Goal: Transaction & Acquisition: Purchase product/service

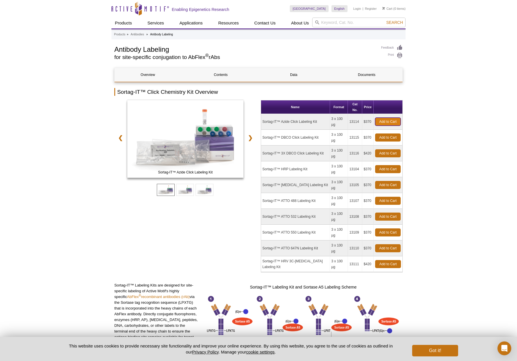
click at [379, 118] on link "Add to Cart" at bounding box center [388, 122] width 26 height 8
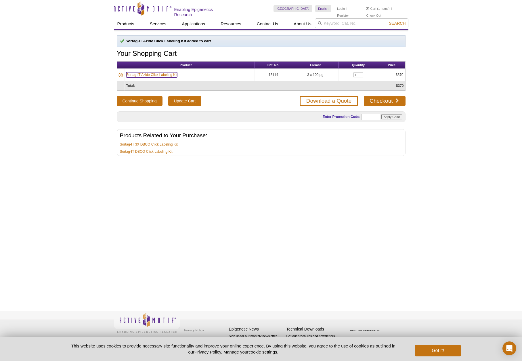
click at [171, 76] on link "Sortag-IT Azide Click Labeling Kit" at bounding box center [151, 74] width 51 height 5
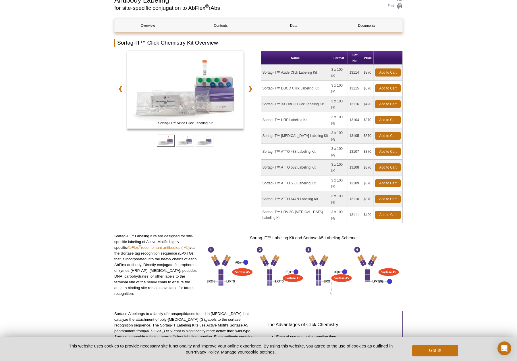
scroll to position [51, 0]
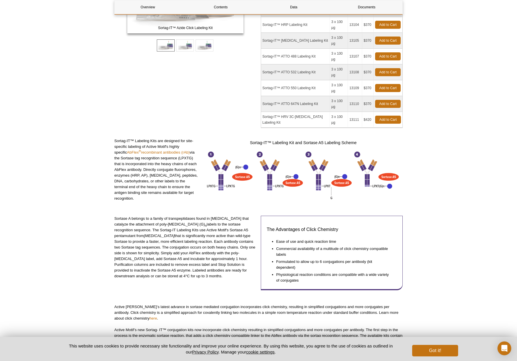
drag, startPoint x: 163, startPoint y: 213, endPoint x: 163, endPoint y: 225, distance: 11.2
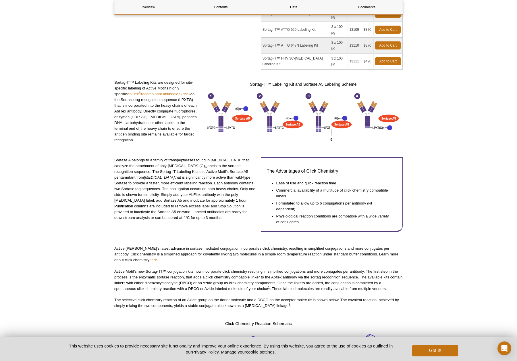
scroll to position [220, 0]
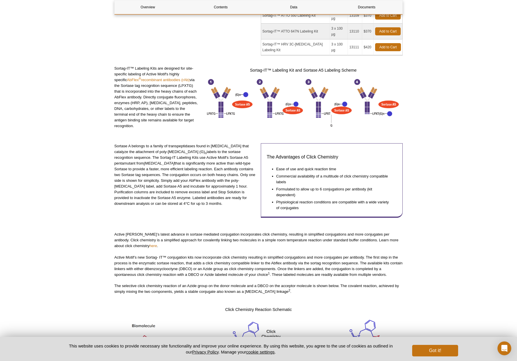
drag, startPoint x: 165, startPoint y: 185, endPoint x: 168, endPoint y: 209, distance: 24.6
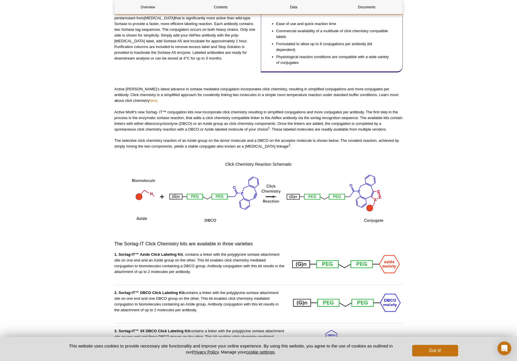
scroll to position [0, 0]
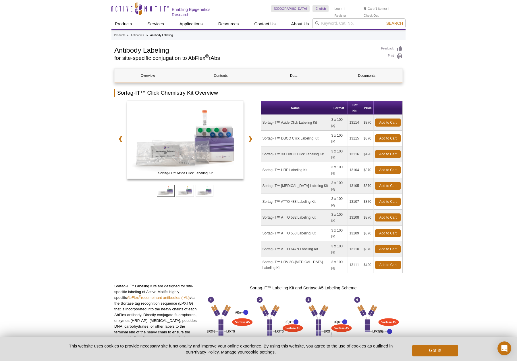
drag, startPoint x: 256, startPoint y: 261, endPoint x: 252, endPoint y: 146, distance: 115.0
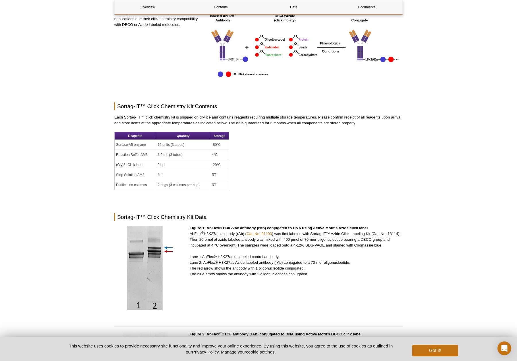
scroll to position [805, 0]
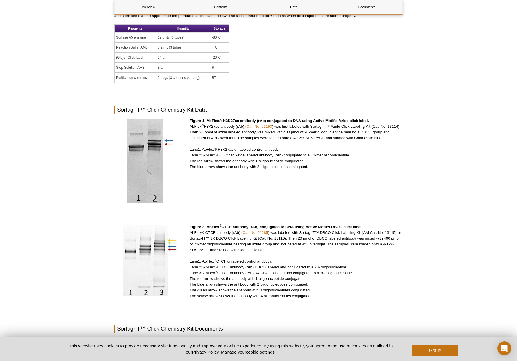
drag, startPoint x: 247, startPoint y: 109, endPoint x: 252, endPoint y: 129, distance: 20.3
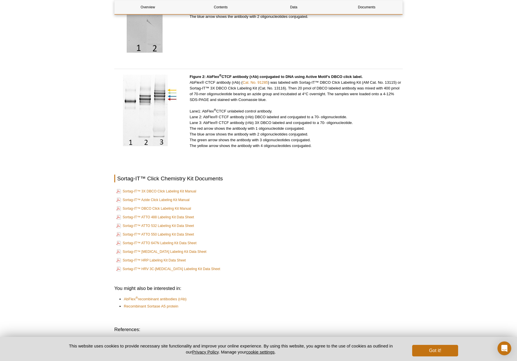
scroll to position [1028, 0]
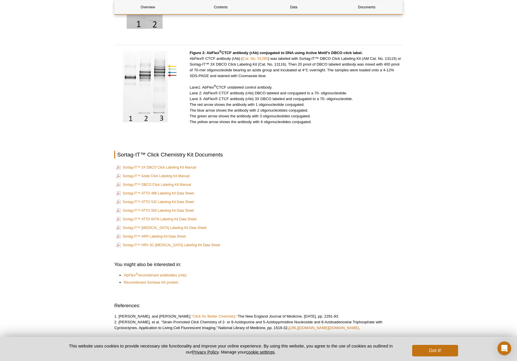
drag, startPoint x: 262, startPoint y: 153, endPoint x: 261, endPoint y: 183, distance: 29.9
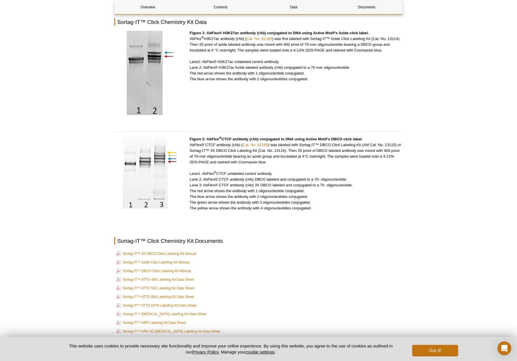
scroll to position [856, 0]
